Goal: Find specific page/section: Find specific page/section

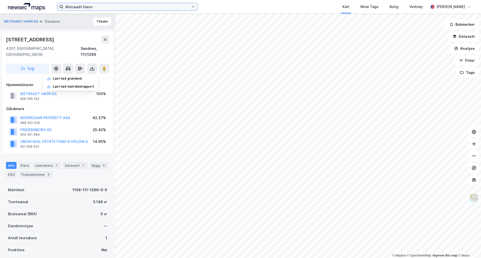
click at [111, 8] on input "Østraadt Havn" at bounding box center [127, 7] width 128 height 8
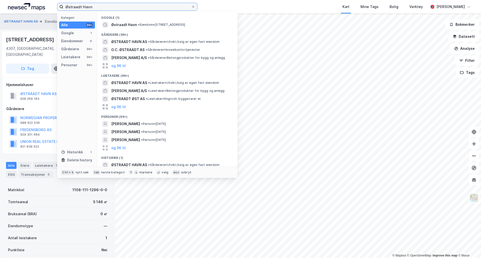
click at [110, 8] on input "Østraadt Havn" at bounding box center [127, 7] width 128 height 8
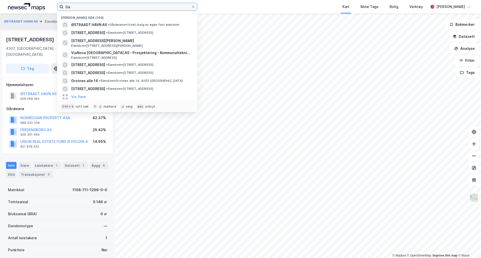
type input "S"
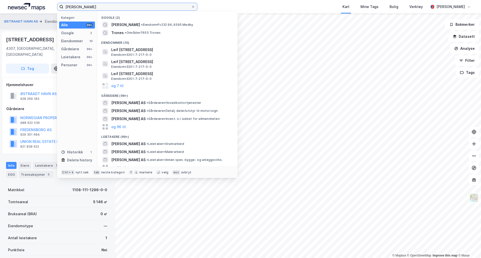
click at [110, 8] on input "[PERSON_NAME]" at bounding box center [127, 7] width 128 height 8
type input "[PERSON_NAME]"
